Goal: Navigation & Orientation: Find specific page/section

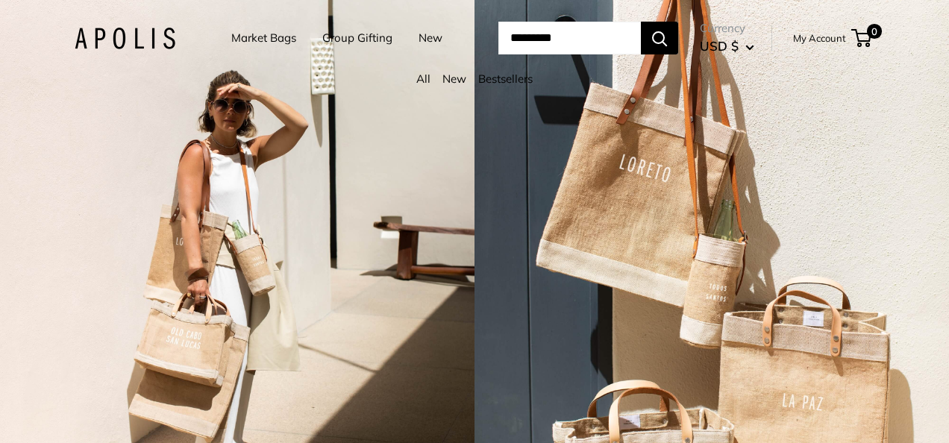
click at [418, 36] on link "New" at bounding box center [430, 38] width 24 height 21
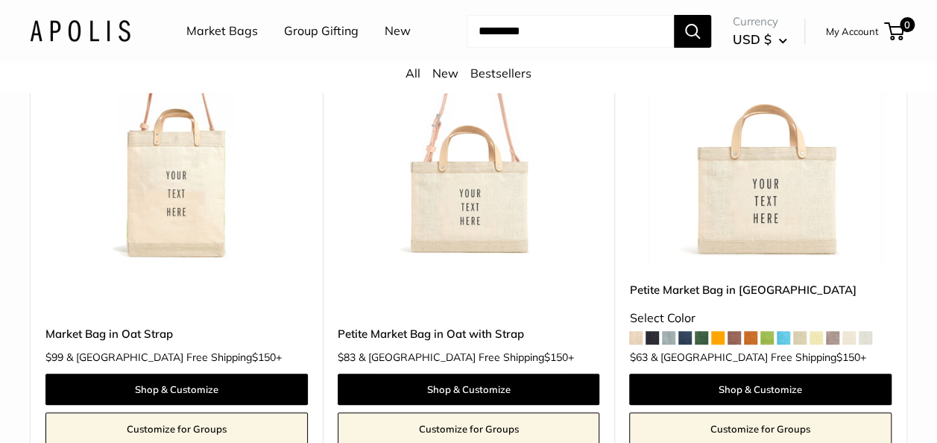
scroll to position [298, 0]
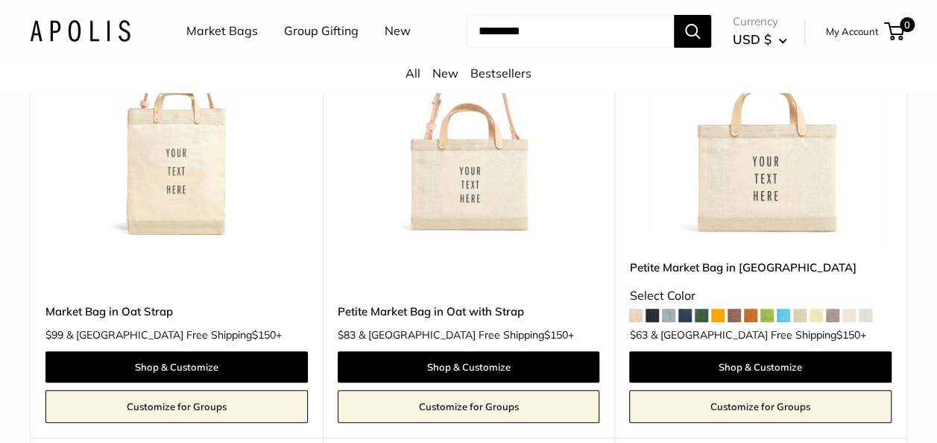
click at [872, 315] on span at bounding box center [865, 315] width 13 height 13
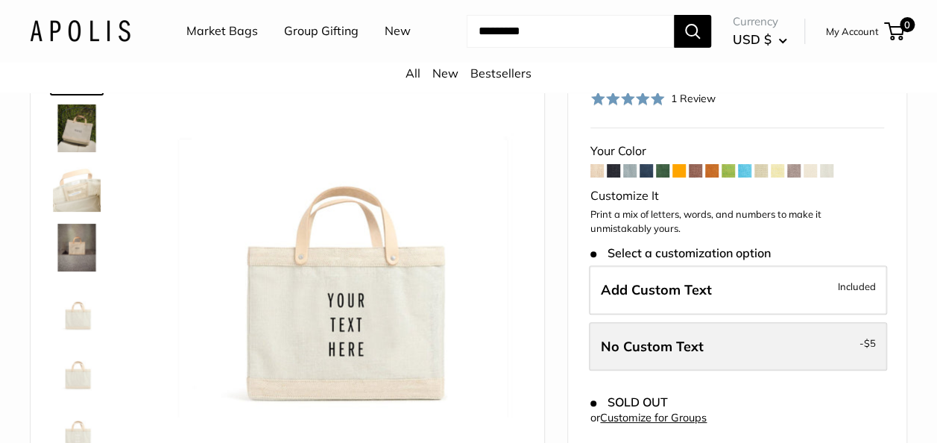
scroll to position [75, 0]
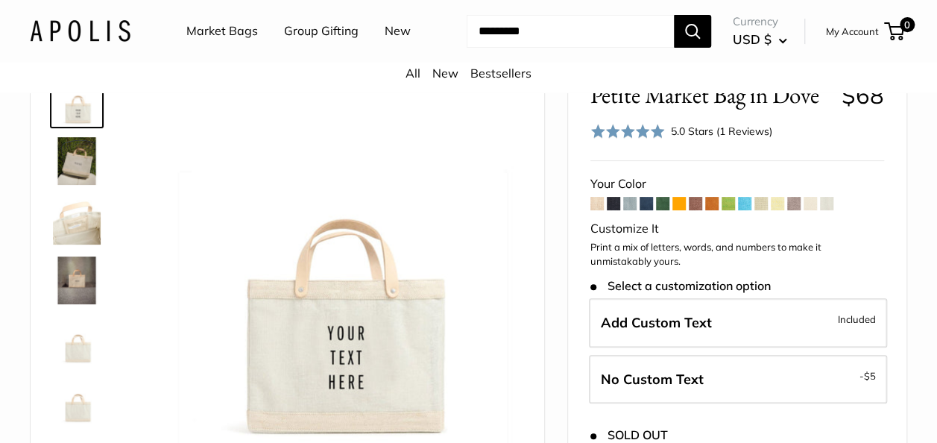
click at [711, 200] on span at bounding box center [711, 203] width 13 height 13
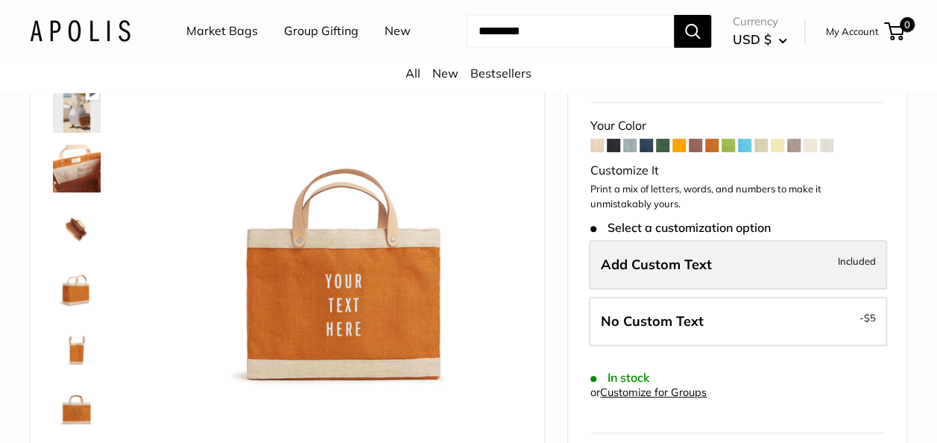
scroll to position [149, 0]
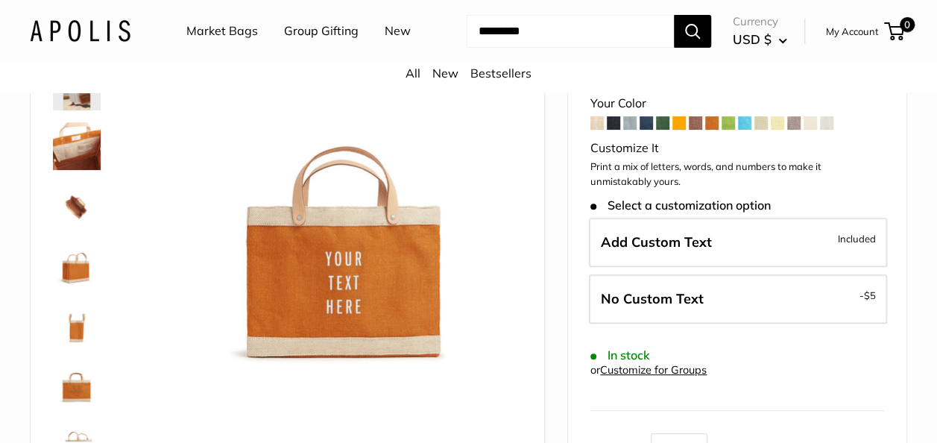
click at [661, 124] on span at bounding box center [662, 122] width 13 height 13
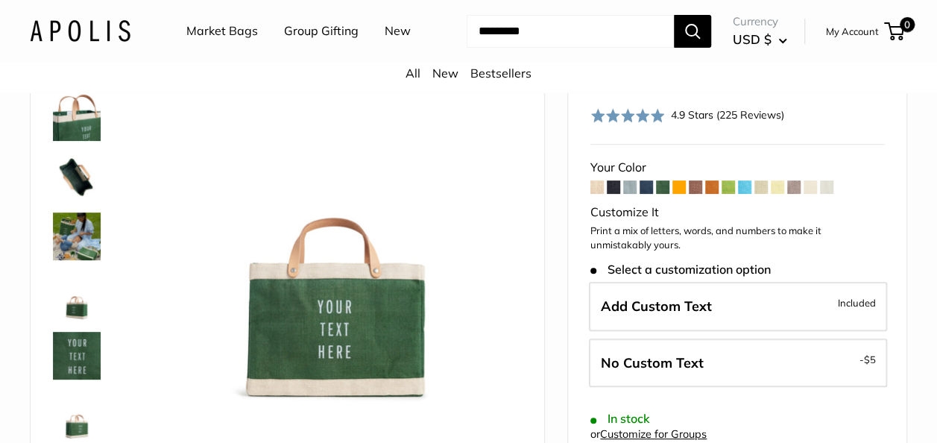
scroll to position [149, 0]
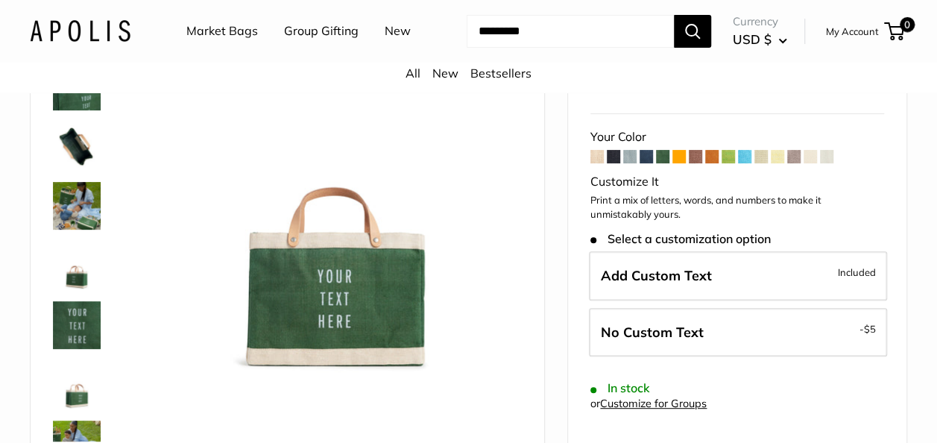
click at [644, 155] on span at bounding box center [646, 156] width 13 height 13
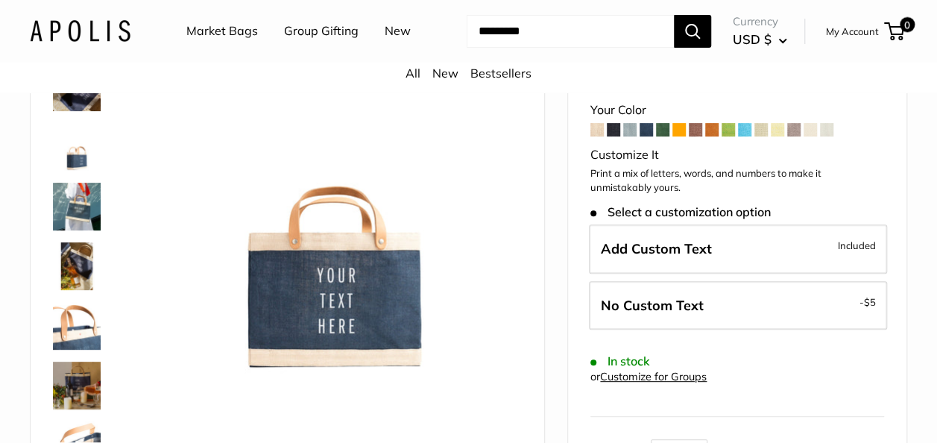
scroll to position [149, 0]
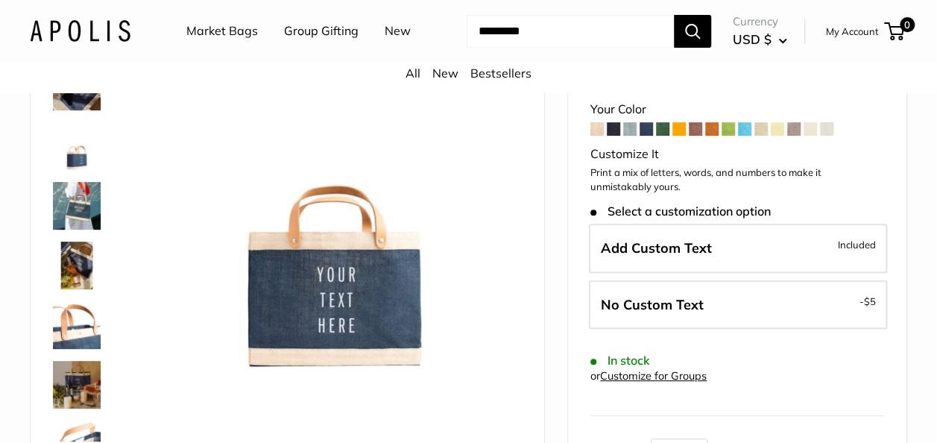
click at [744, 133] on span at bounding box center [744, 128] width 13 height 13
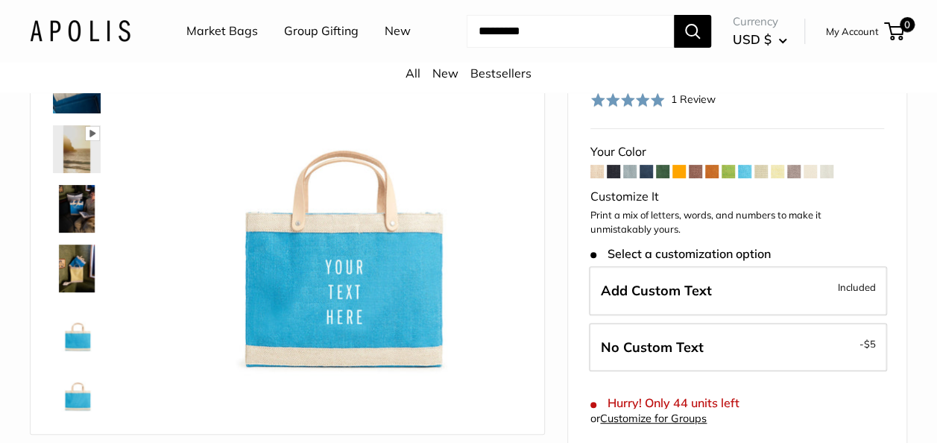
scroll to position [149, 0]
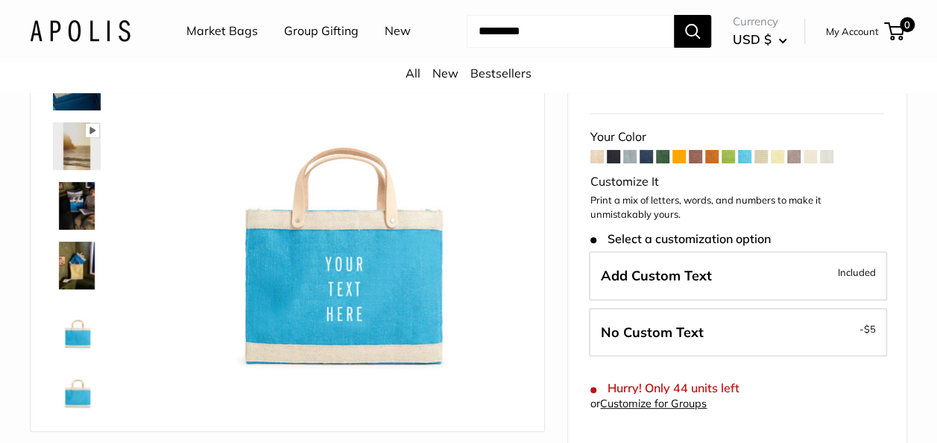
click at [764, 158] on span at bounding box center [761, 156] width 13 height 13
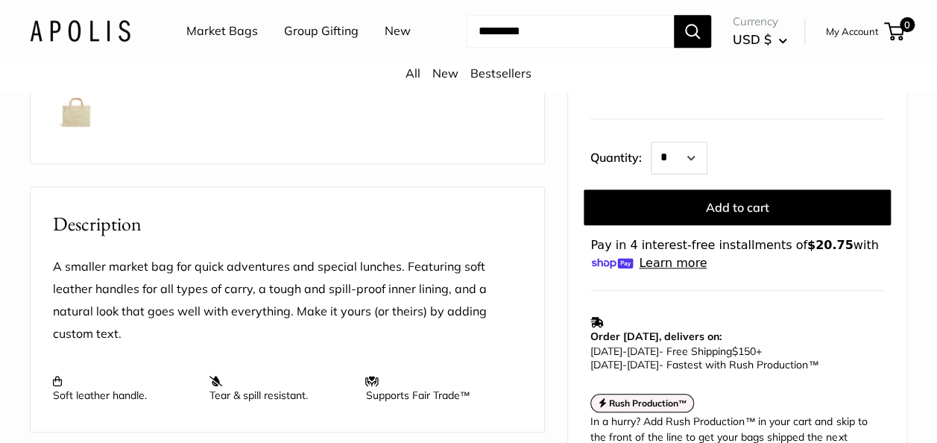
scroll to position [447, 0]
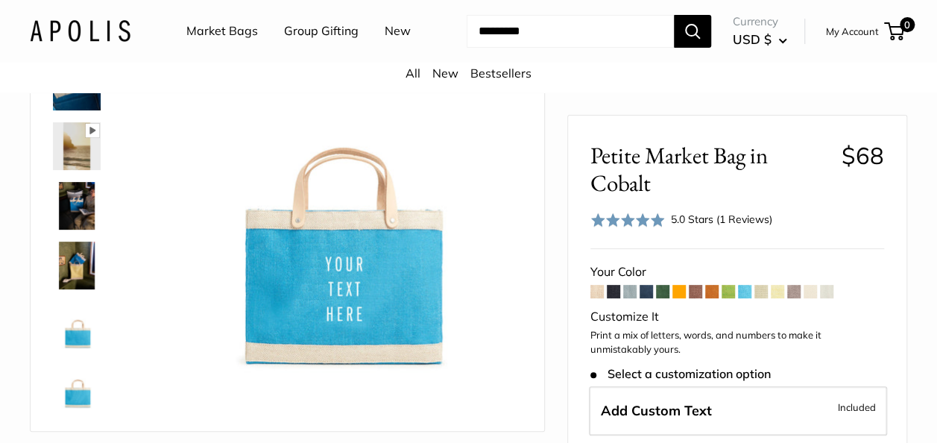
click at [413, 70] on link "All" at bounding box center [413, 73] width 15 height 15
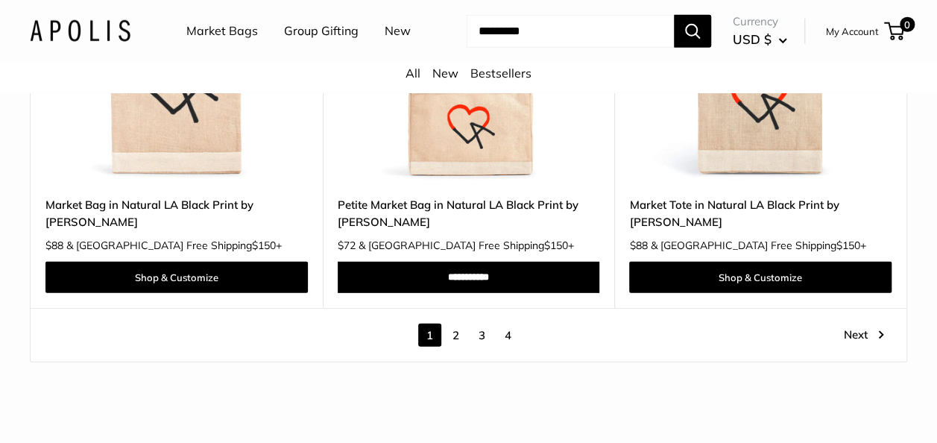
scroll to position [7755, 0]
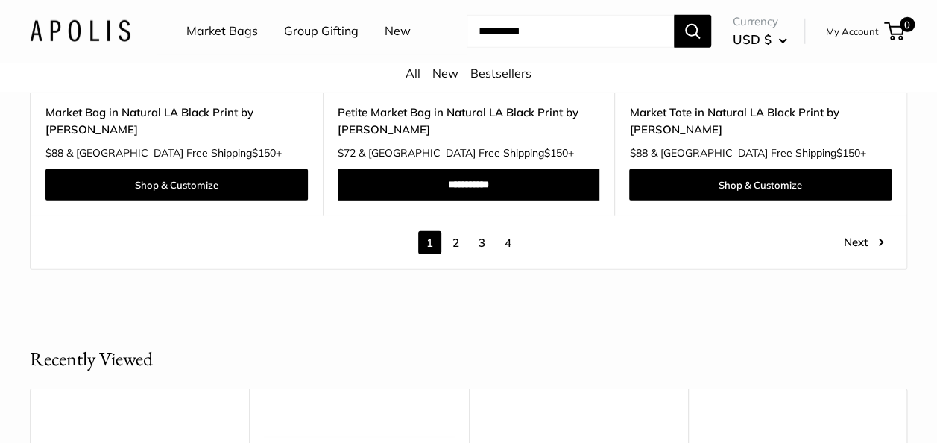
click at [453, 231] on link "2" at bounding box center [455, 242] width 23 height 23
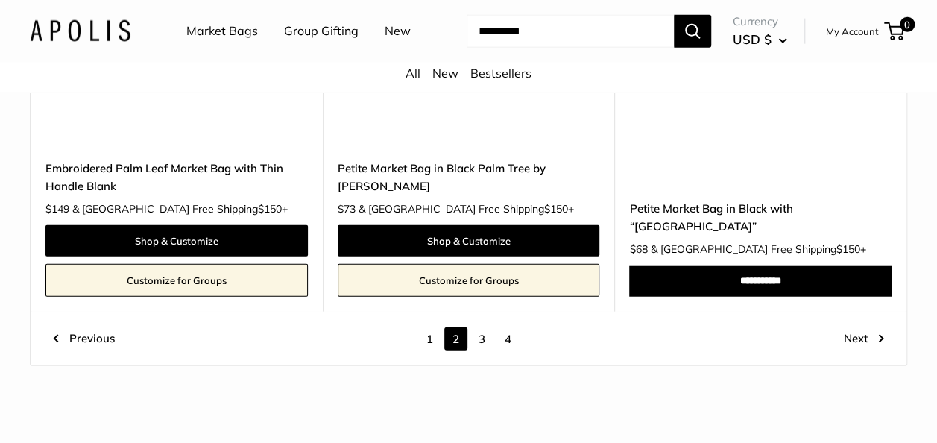
scroll to position [7400, 0]
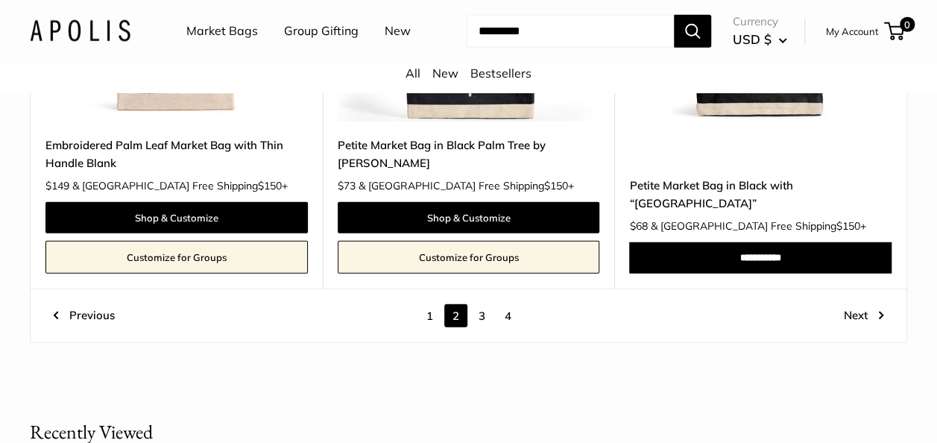
click at [485, 312] on link "3" at bounding box center [482, 315] width 23 height 23
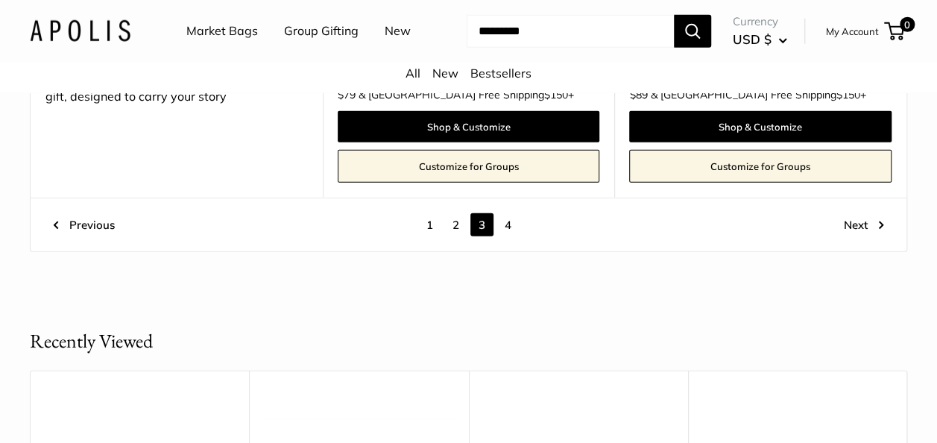
scroll to position [7698, 0]
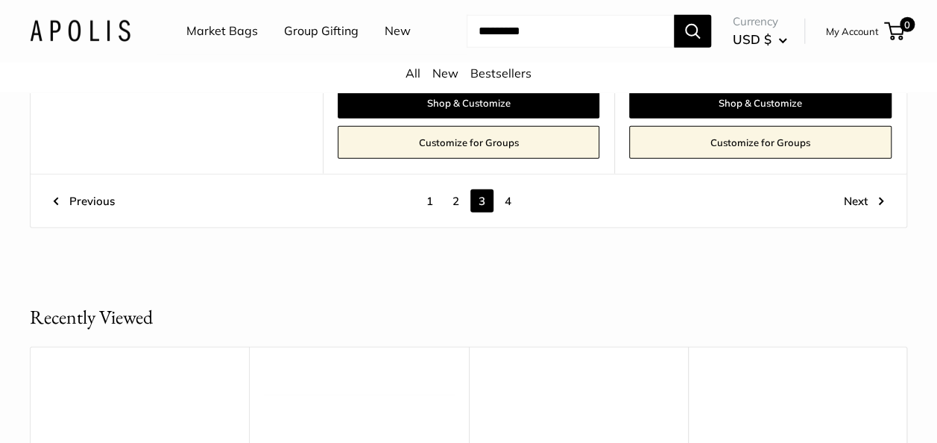
click at [506, 189] on link "4" at bounding box center [508, 200] width 23 height 23
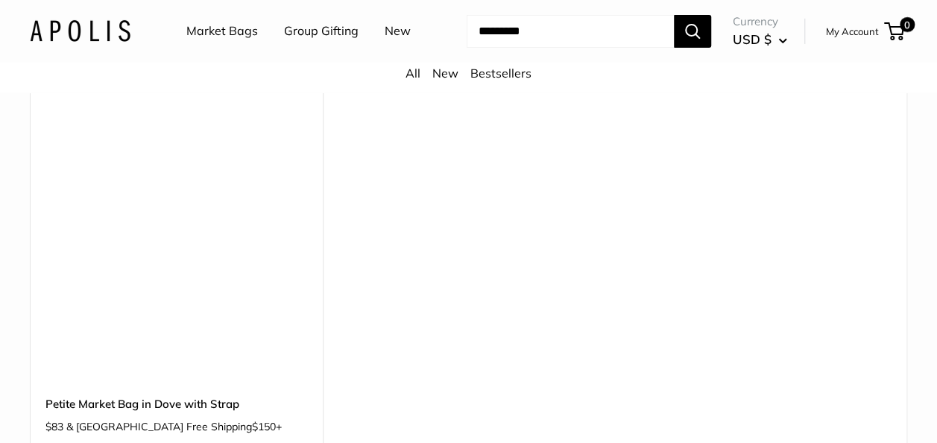
scroll to position [5611, 0]
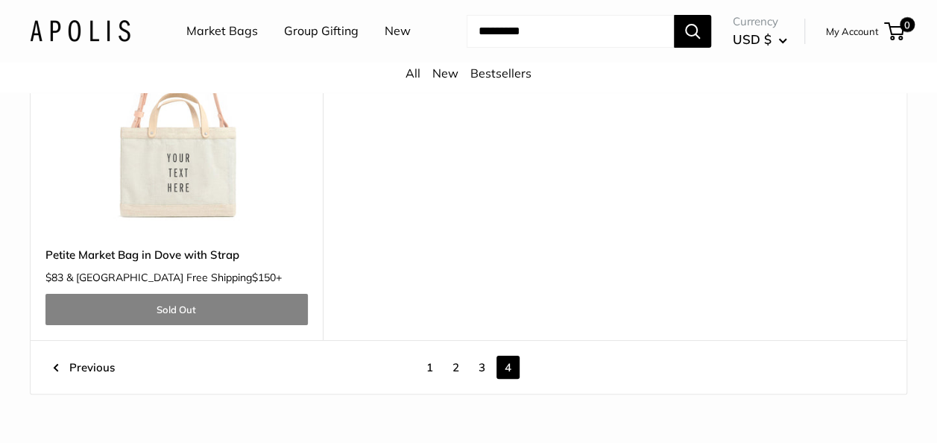
click at [450, 73] on link "New" at bounding box center [445, 73] width 26 height 15
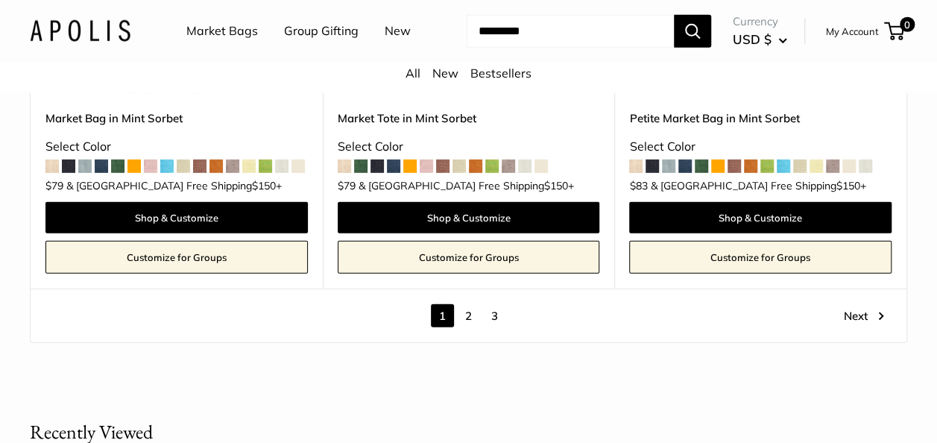
scroll to position [7755, 0]
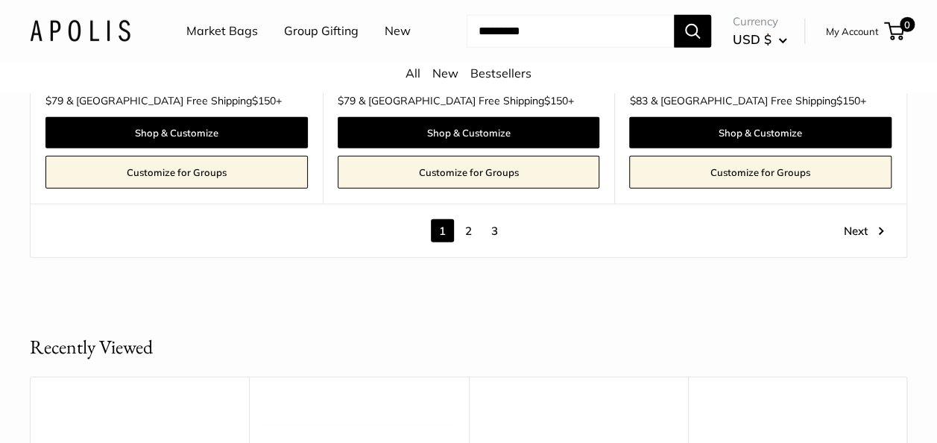
click at [465, 227] on link "2" at bounding box center [468, 230] width 23 height 23
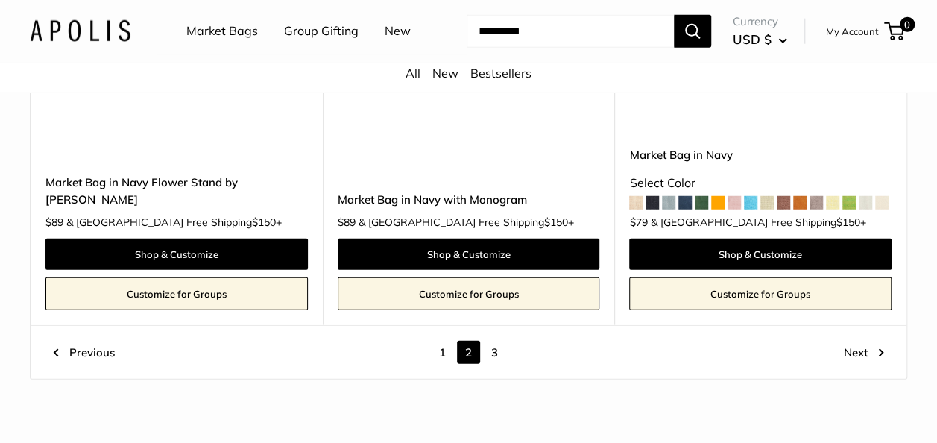
scroll to position [7773, 0]
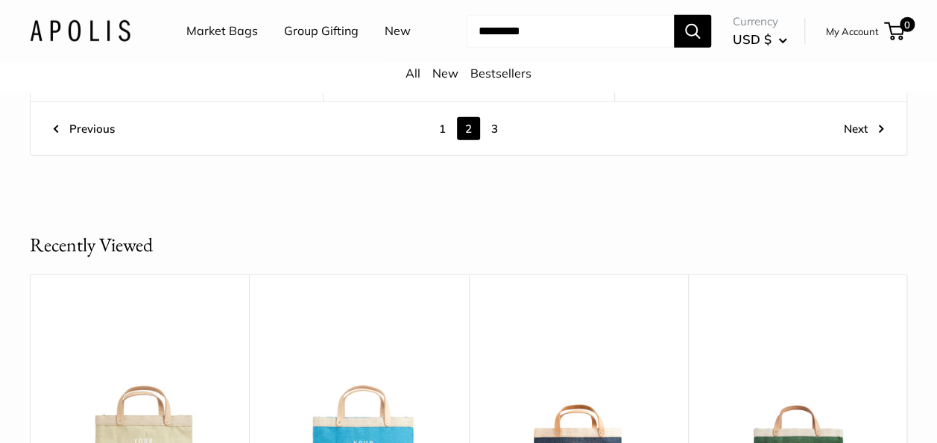
click at [498, 121] on link "3" at bounding box center [494, 128] width 23 height 23
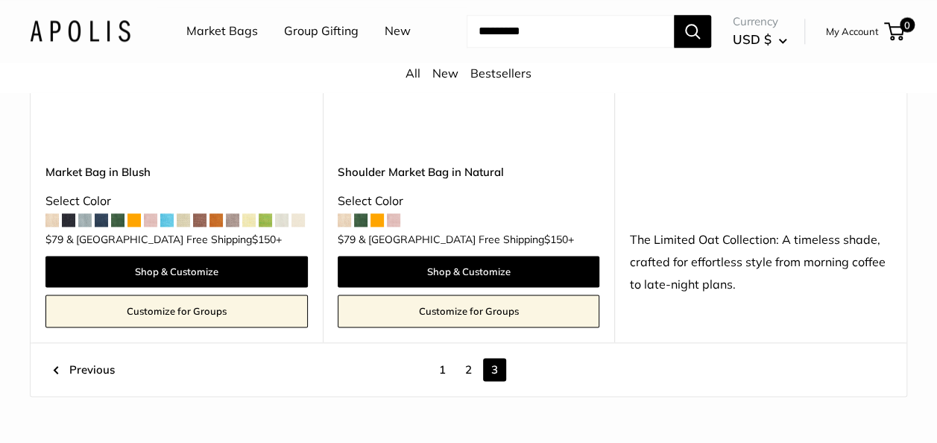
scroll to position [3597, 0]
